Goal: Transaction & Acquisition: Purchase product/service

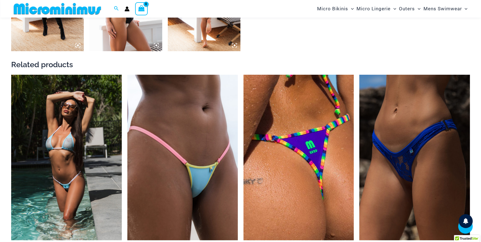
scroll to position [926, 0]
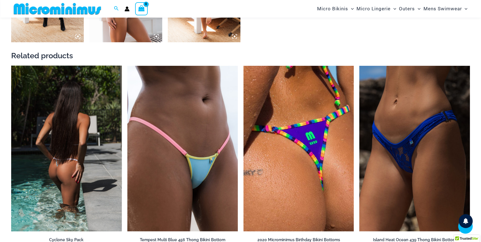
click at [67, 159] on img at bounding box center [66, 149] width 111 height 166
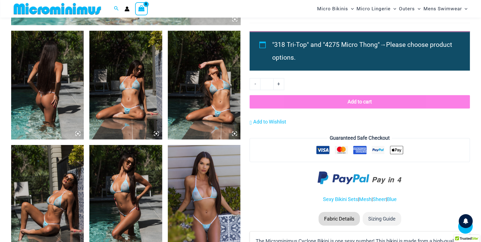
scroll to position [372, 0]
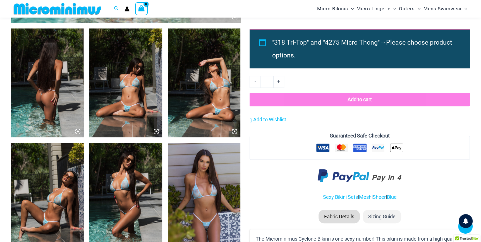
click at [203, 109] on img at bounding box center [204, 82] width 73 height 109
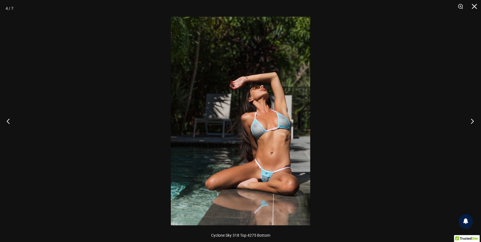
click at [472, 121] on button "Next" at bounding box center [470, 121] width 21 height 28
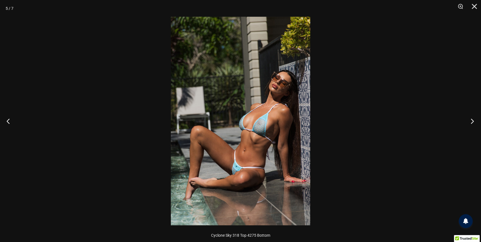
click at [472, 121] on button "Next" at bounding box center [470, 121] width 21 height 28
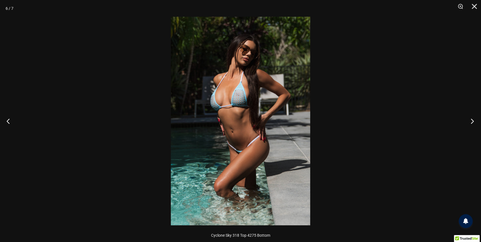
click at [472, 121] on button "Next" at bounding box center [470, 121] width 21 height 28
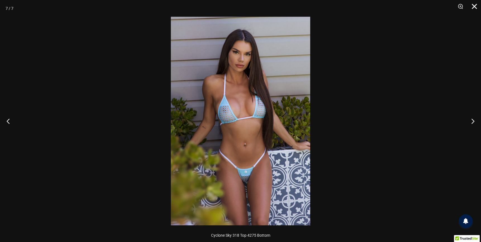
click at [473, 5] on button "Close" at bounding box center [472, 8] width 14 height 17
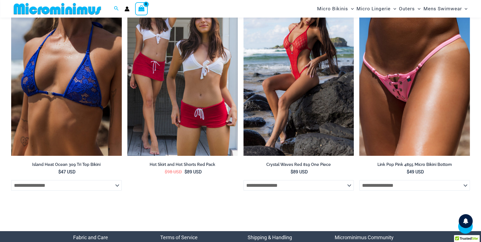
scroll to position [1582, 0]
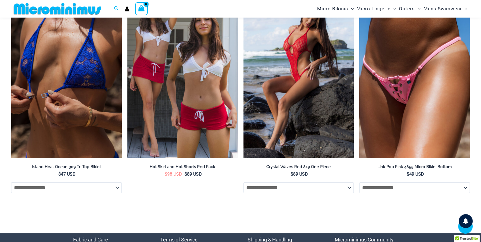
click at [44, 138] on img at bounding box center [66, 76] width 111 height 166
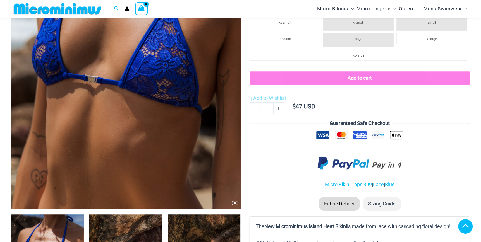
scroll to position [367, 0]
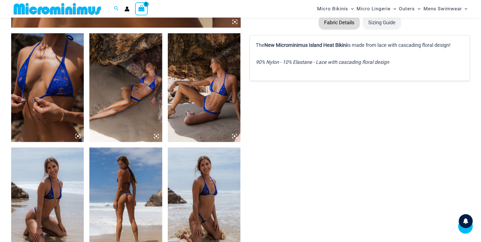
click at [38, 87] on img at bounding box center [47, 87] width 73 height 109
